Goal: Find specific page/section: Find specific page/section

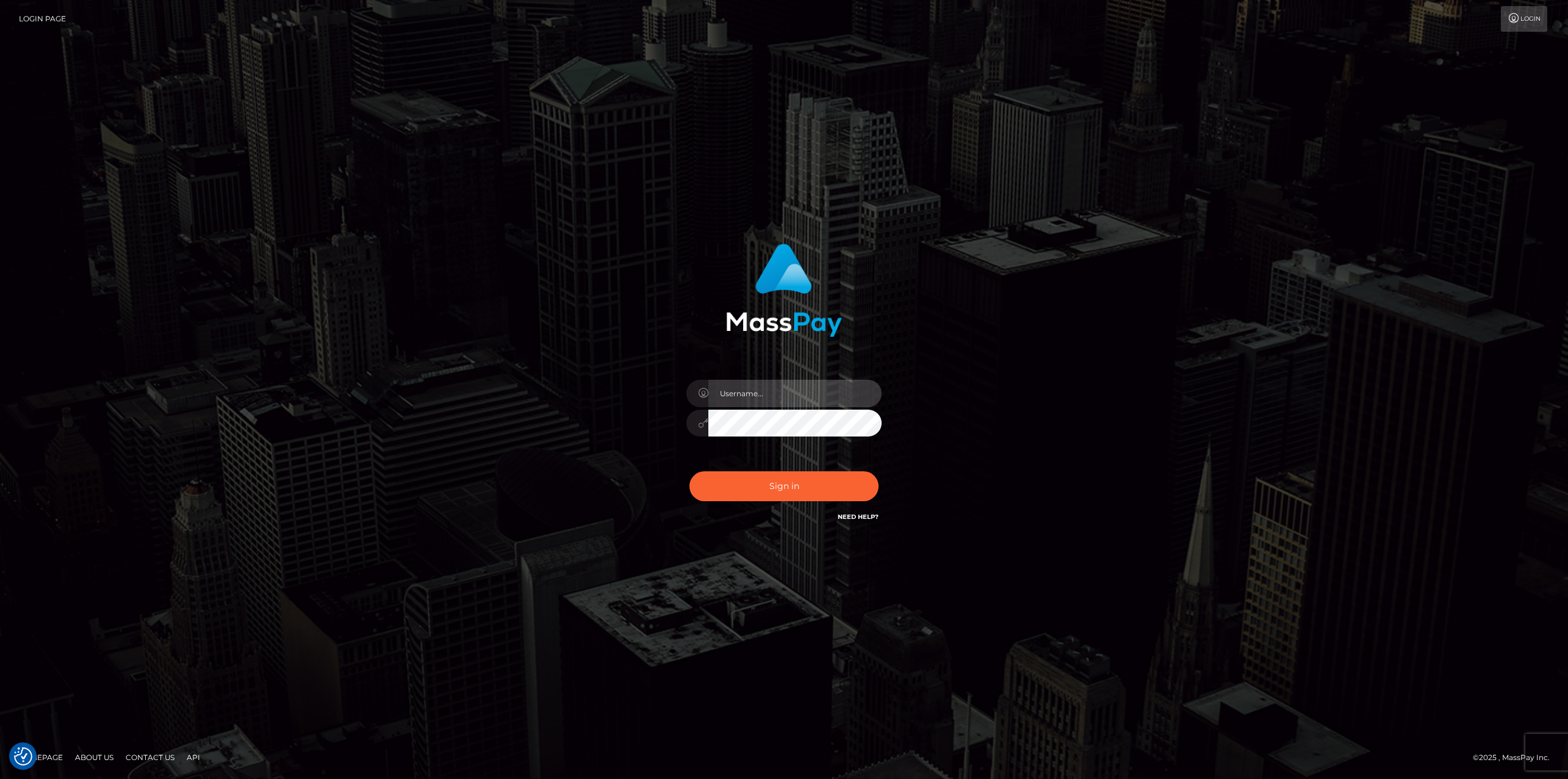
click at [772, 403] on input "text" at bounding box center [795, 393] width 173 height 27
type input "ashbil"
click at [787, 477] on button "Sign in" at bounding box center [784, 486] width 189 height 30
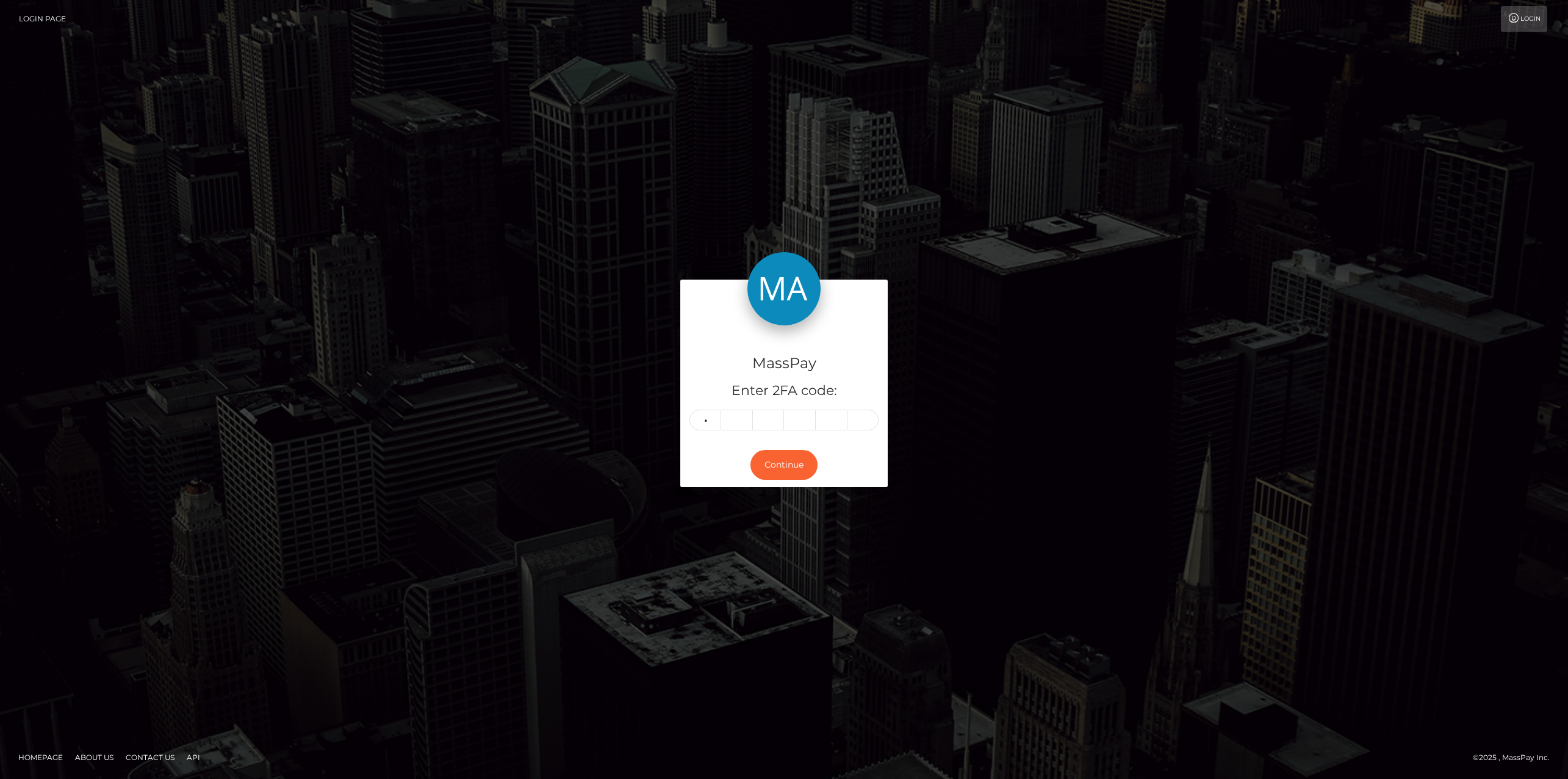
type input "5"
type input "6"
type input "4"
type input "7"
type input "9"
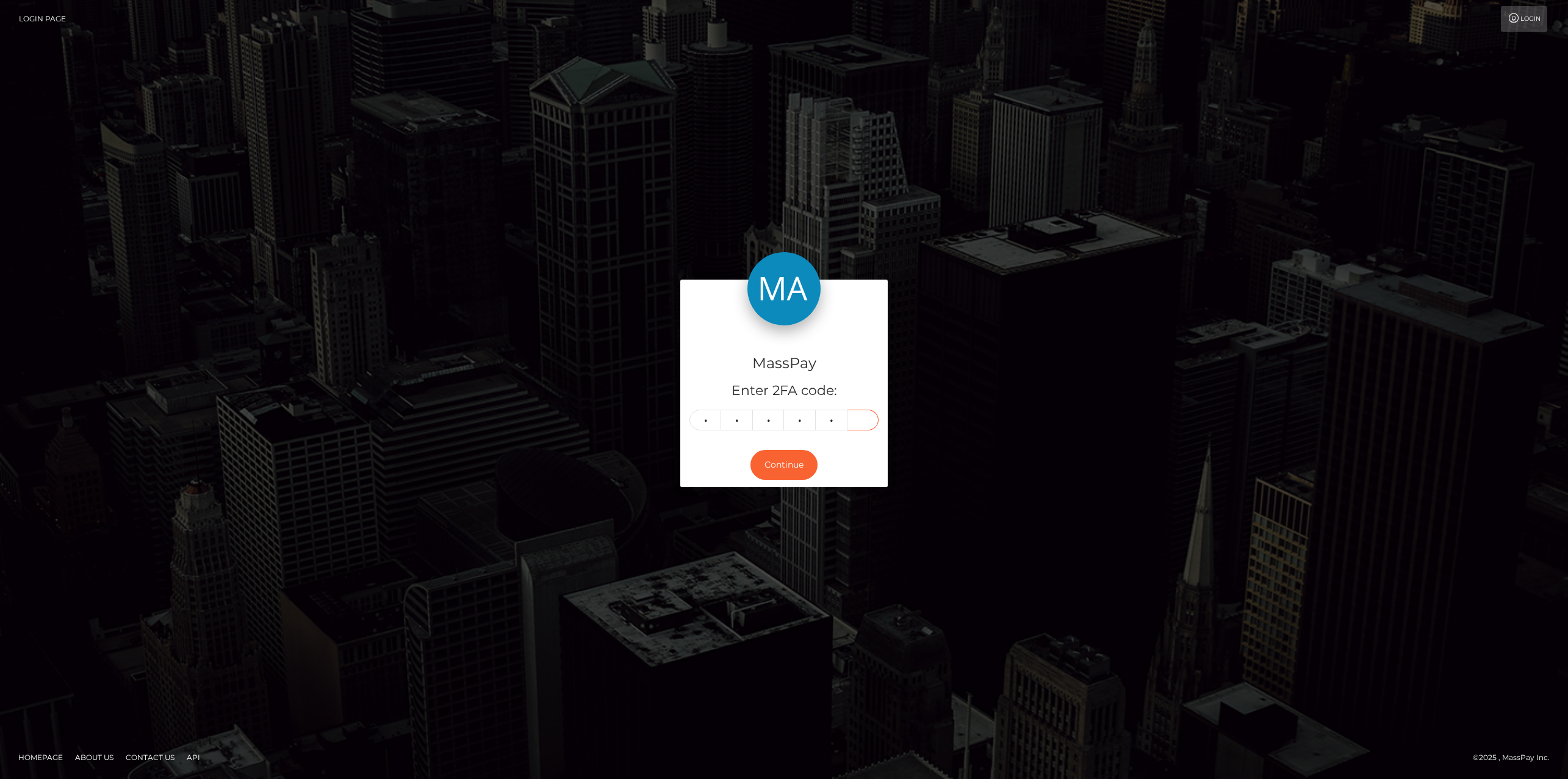
type input "9"
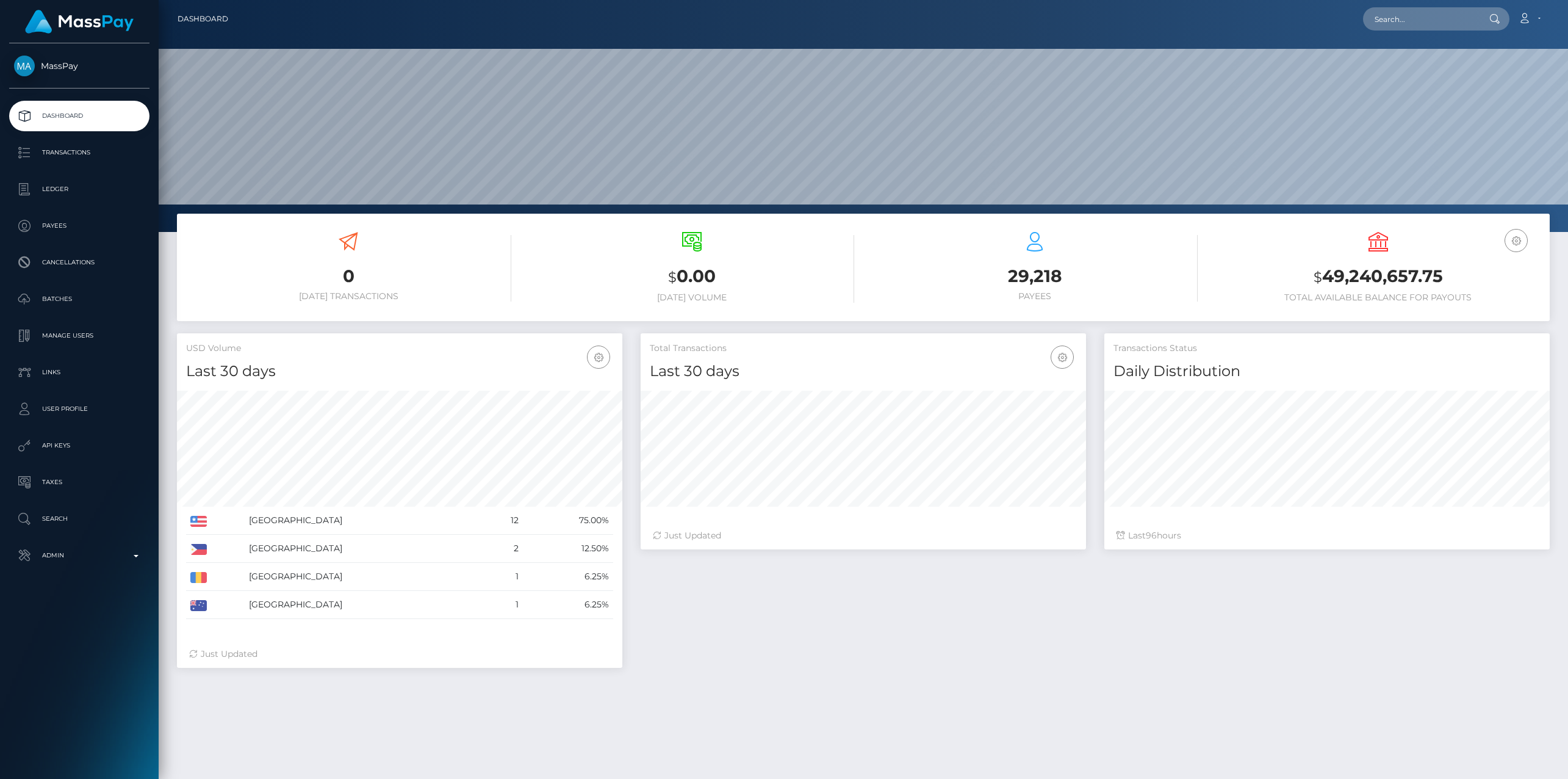
scroll to position [216, 445]
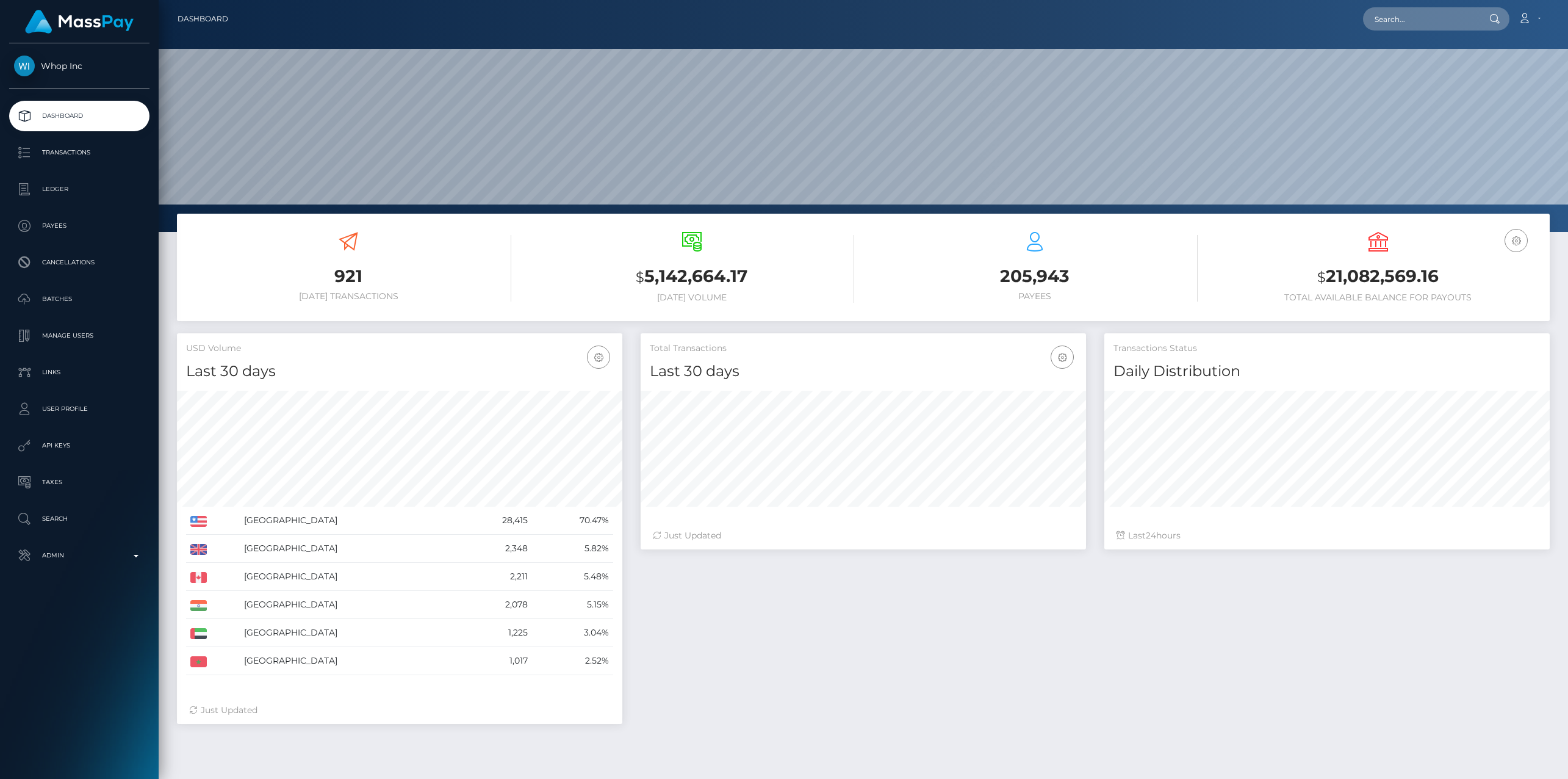
scroll to position [216, 445]
click at [71, 191] on p "Ledger" at bounding box center [79, 189] width 131 height 18
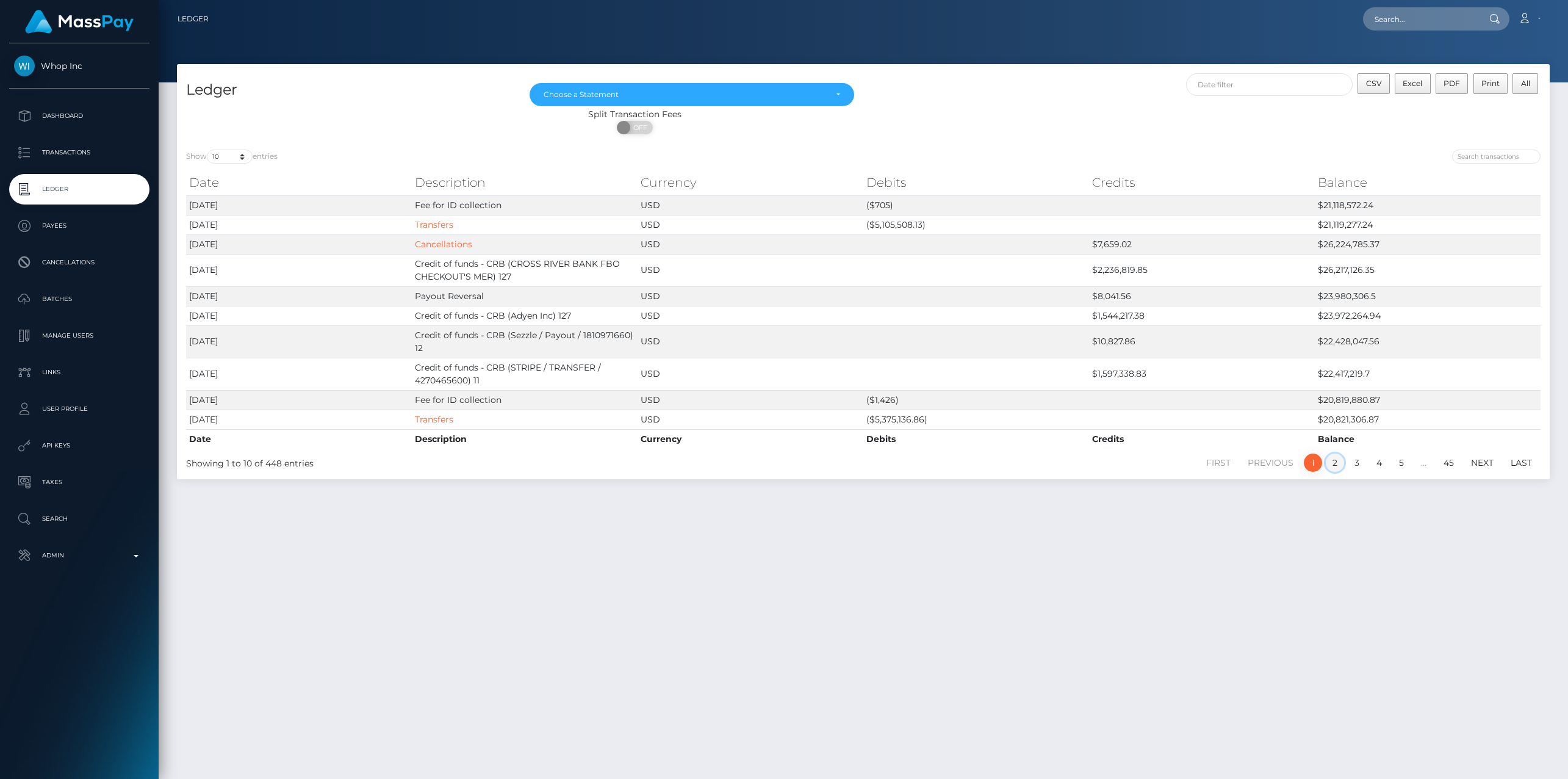
click at [1338, 465] on link "2" at bounding box center [1335, 463] width 18 height 18
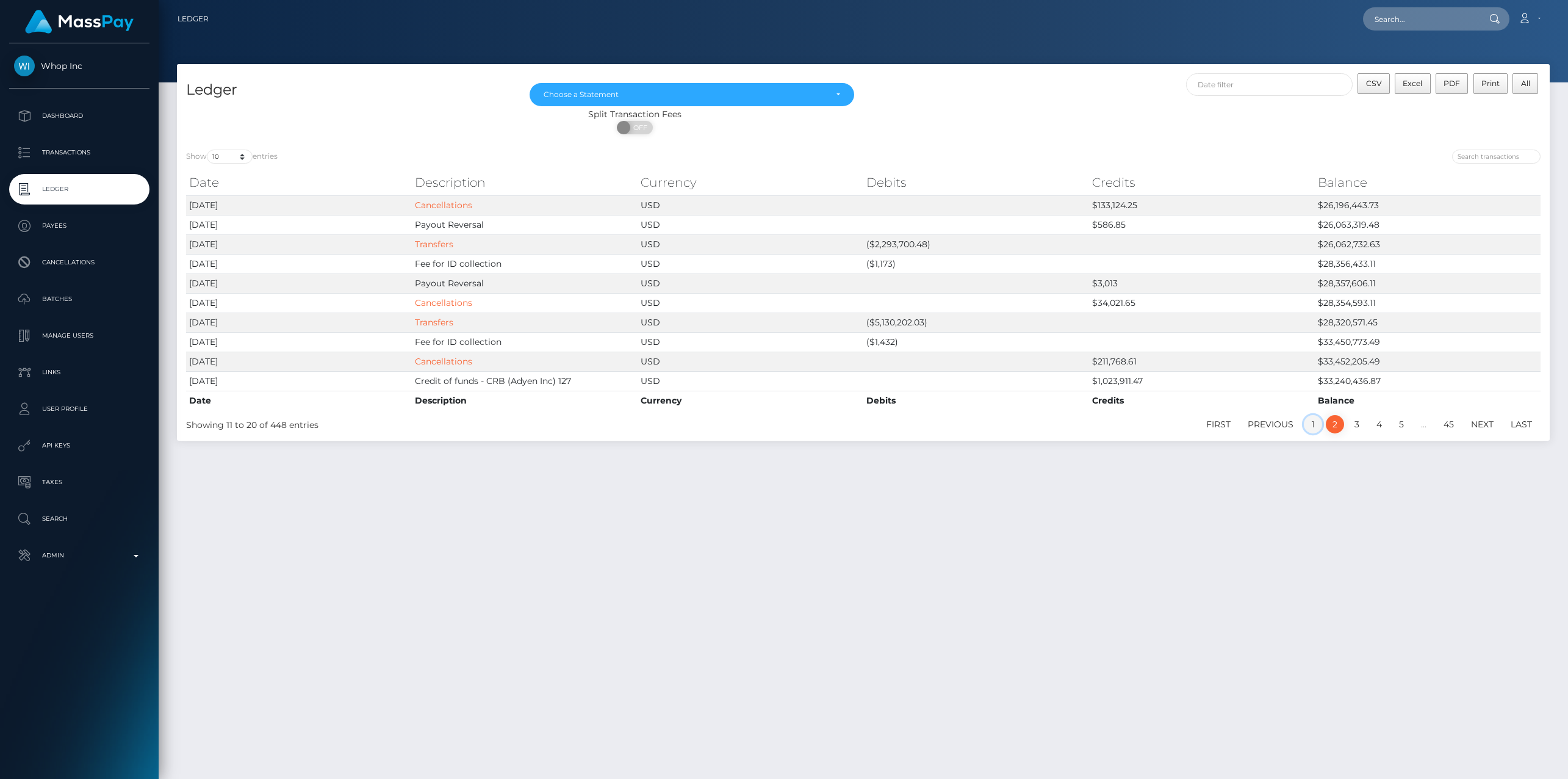
click at [1318, 423] on link "1" at bounding box center [1313, 424] width 18 height 18
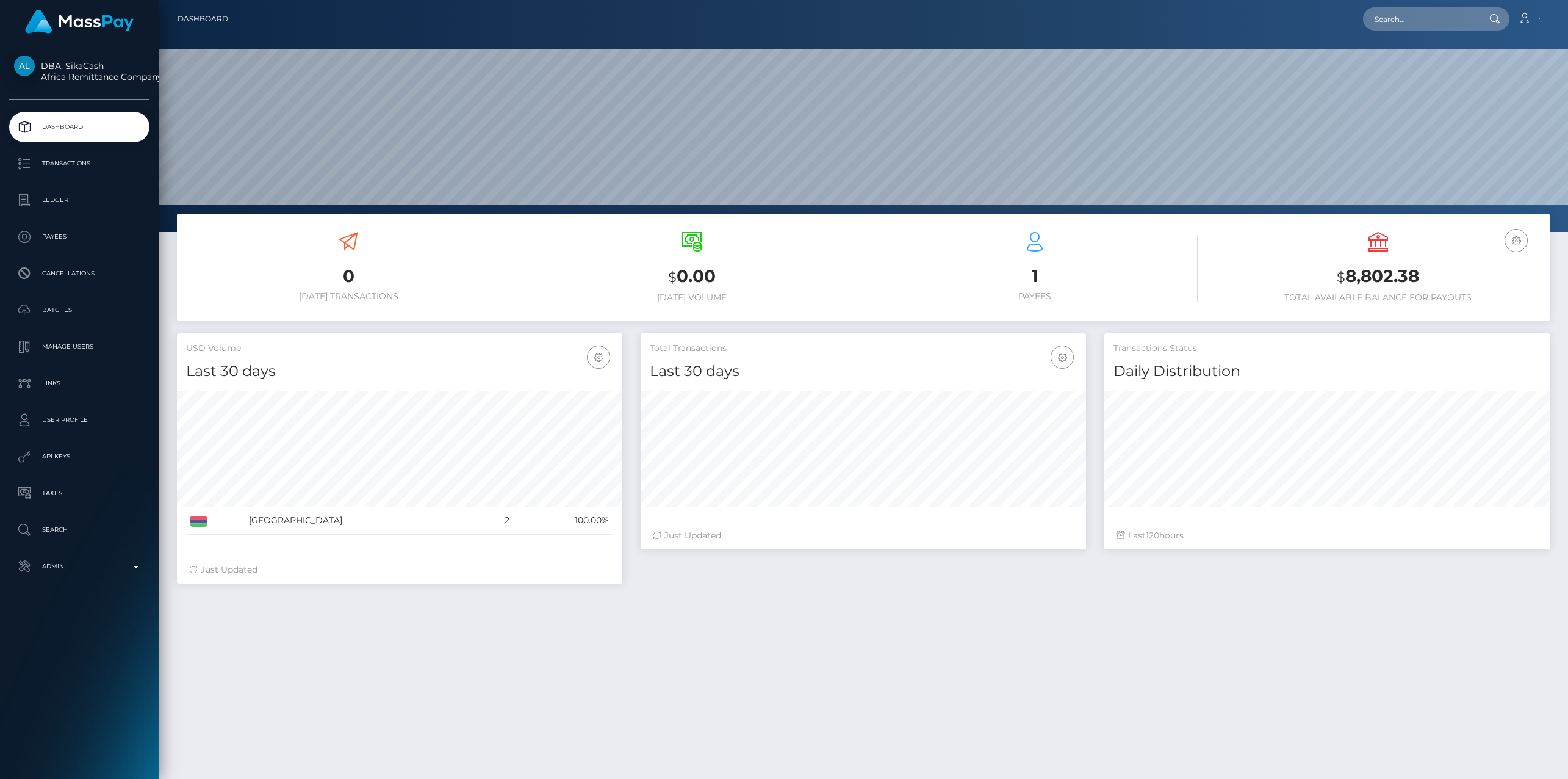
scroll to position [216, 445]
click at [684, 682] on div "0 [DATE] Transactions $ 0.00 [DATE] Volume 1 Payees" at bounding box center [863, 566] width 1409 height 704
